Goal: Register for event/course

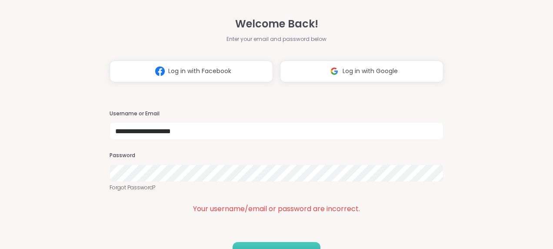
click at [277, 243] on button "LOG IN" at bounding box center [277, 251] width 88 height 18
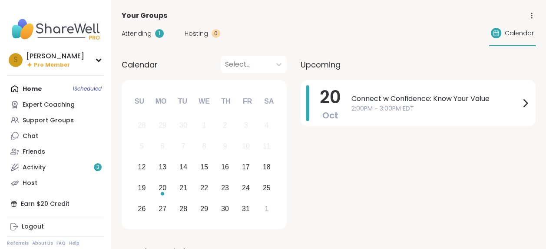
click at [31, 89] on div "Home 1 Scheduled Expert Coaching Support Groups Chat Friends Activity 3 Host" at bounding box center [55, 136] width 97 height 110
click at [140, 167] on div "12" at bounding box center [142, 167] width 8 height 12
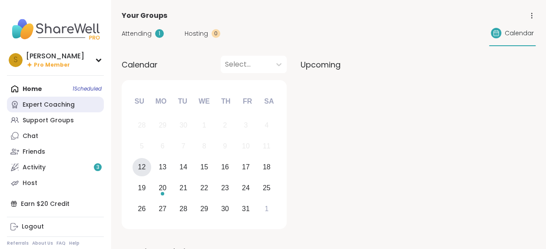
click at [53, 104] on div "Expert Coaching" at bounding box center [49, 104] width 52 height 9
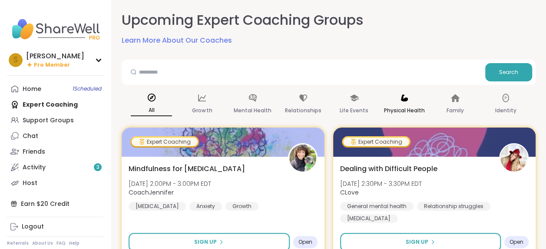
click at [408, 106] on p "Physical Health" at bounding box center [404, 110] width 41 height 10
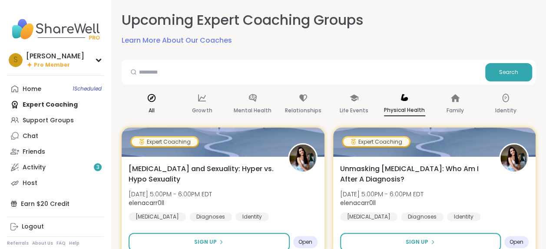
click at [150, 101] on icon at bounding box center [152, 98] width 8 height 8
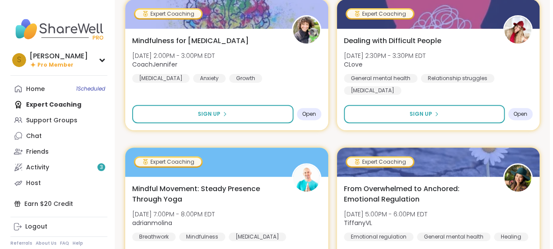
scroll to position [162, 0]
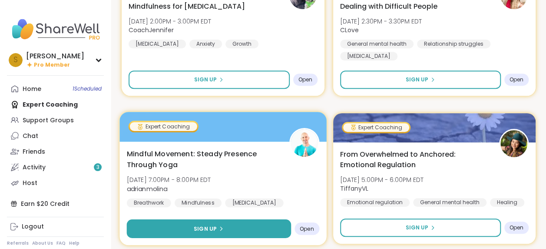
click at [198, 224] on span "Sign Up" at bounding box center [205, 228] width 23 height 8
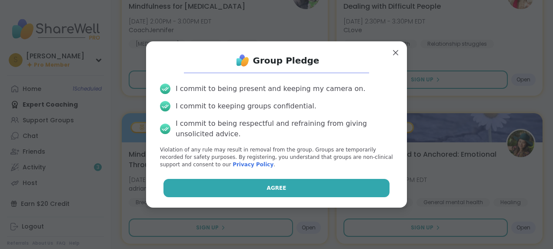
click at [264, 180] on button "Agree" at bounding box center [276, 188] width 226 height 18
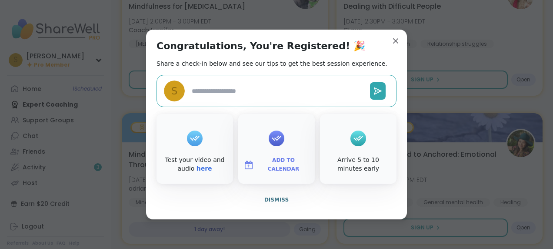
type textarea "*"
click at [196, 169] on link "here" at bounding box center [204, 168] width 16 height 7
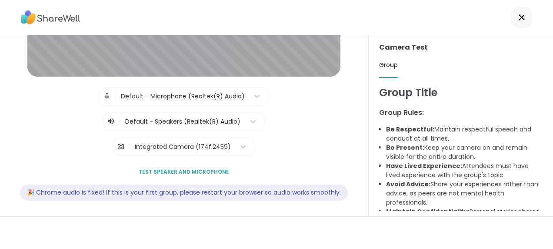
scroll to position [151, 0]
